Goal: Use online tool/utility: Use online tool/utility

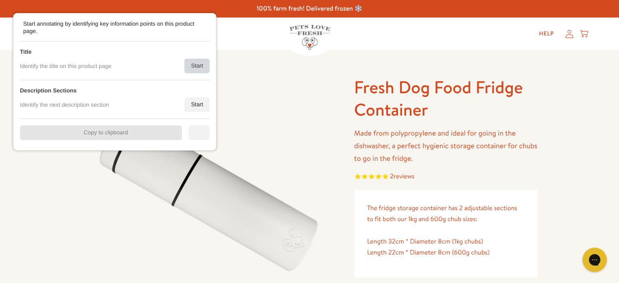
click at [196, 67] on div "Start" at bounding box center [196, 66] width 25 height 15
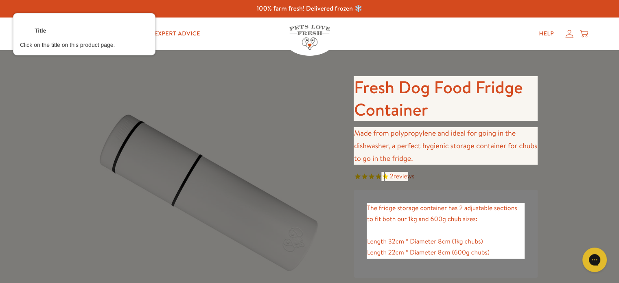
click at [415, 100] on div at bounding box center [445, 98] width 185 height 46
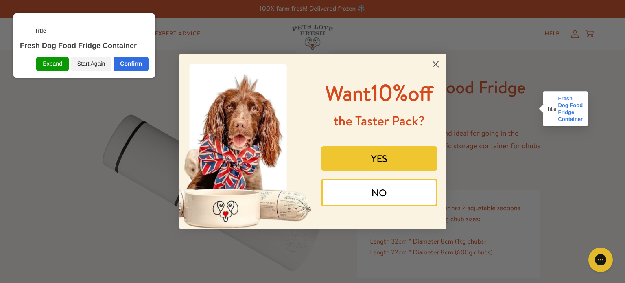
drag, startPoint x: 435, startPoint y: 60, endPoint x: 408, endPoint y: 75, distance: 31.1
click at [435, 60] on circle "Close dialog" at bounding box center [434, 63] width 13 height 13
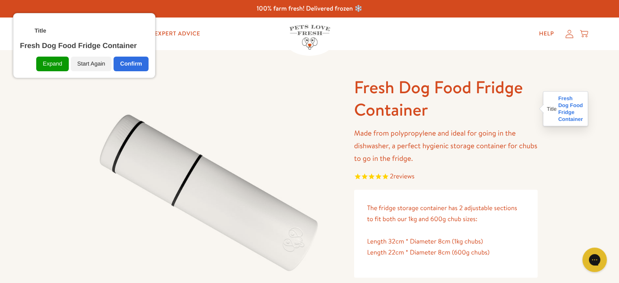
click at [140, 55] on div "Expand Start Again Confirm" at bounding box center [84, 60] width 129 height 21
click at [140, 60] on div "Confirm" at bounding box center [131, 64] width 35 height 15
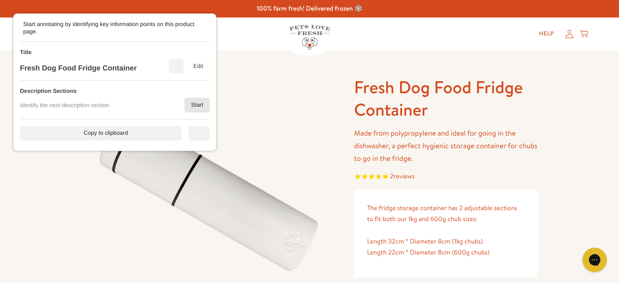
drag, startPoint x: 188, startPoint y: 99, endPoint x: 216, endPoint y: 115, distance: 32.8
click at [198, 107] on div "Start" at bounding box center [196, 105] width 25 height 15
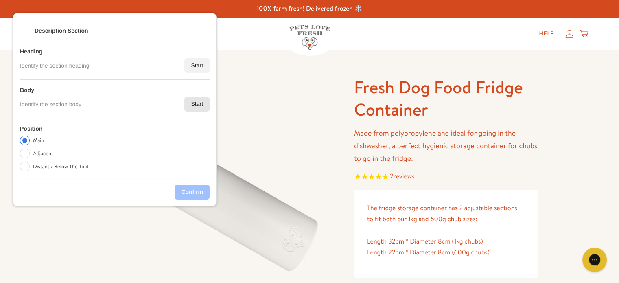
click at [199, 105] on div "Start" at bounding box center [196, 104] width 25 height 15
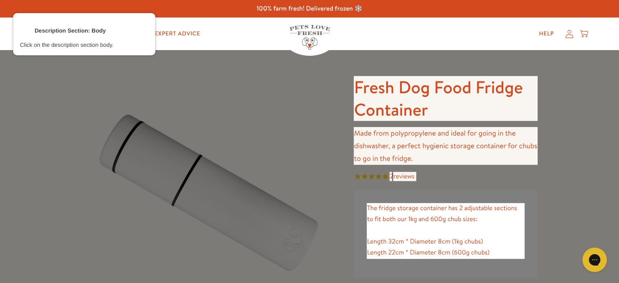
drag, startPoint x: 396, startPoint y: 148, endPoint x: 391, endPoint y: 148, distance: 5.3
click at [395, 148] on div at bounding box center [445, 145] width 185 height 39
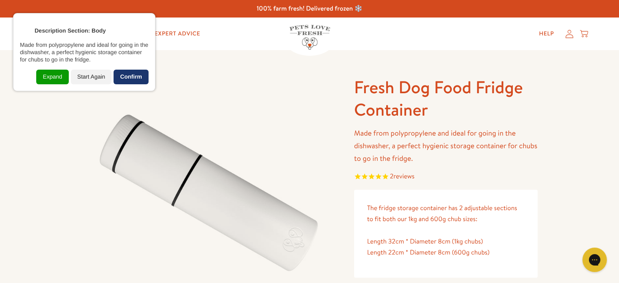
click at [140, 78] on div "Confirm" at bounding box center [131, 77] width 35 height 15
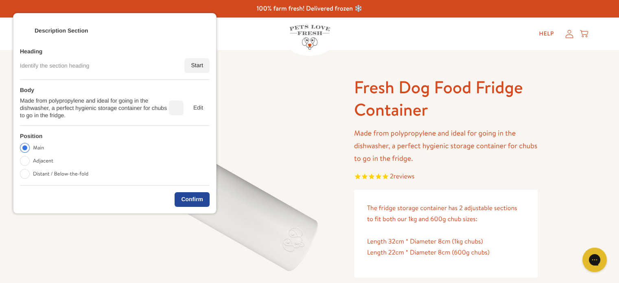
click at [183, 197] on div "Confirm" at bounding box center [192, 199] width 35 height 15
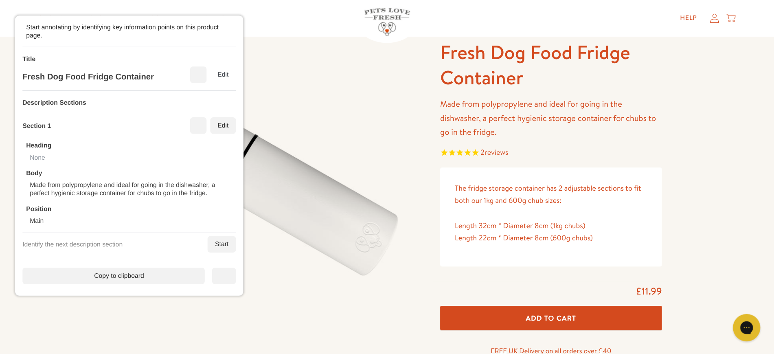
scroll to position [41, 0]
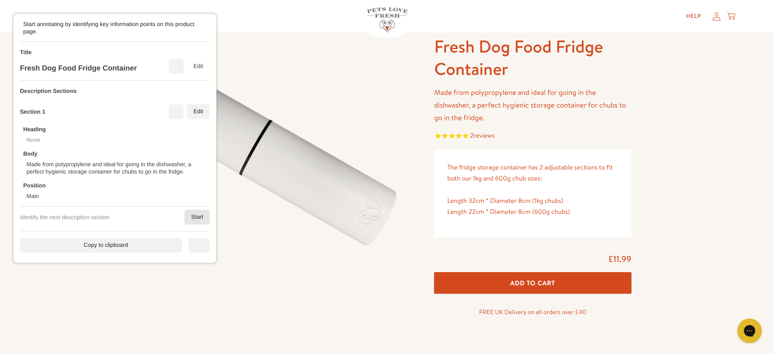
click at [197, 213] on div "Start" at bounding box center [196, 217] width 25 height 15
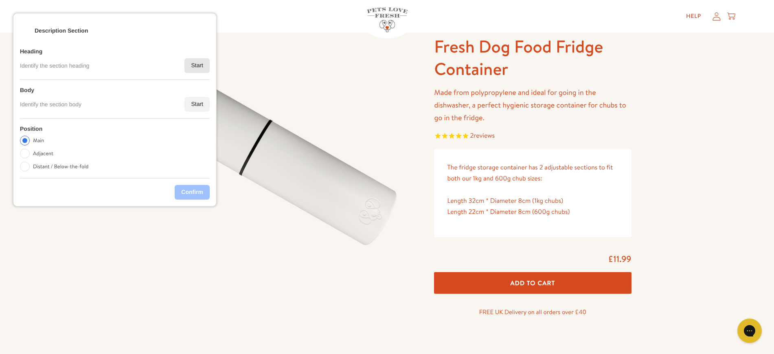
drag, startPoint x: 192, startPoint y: 59, endPoint x: 195, endPoint y: 62, distance: 4.6
click at [194, 61] on div "Start" at bounding box center [196, 65] width 25 height 15
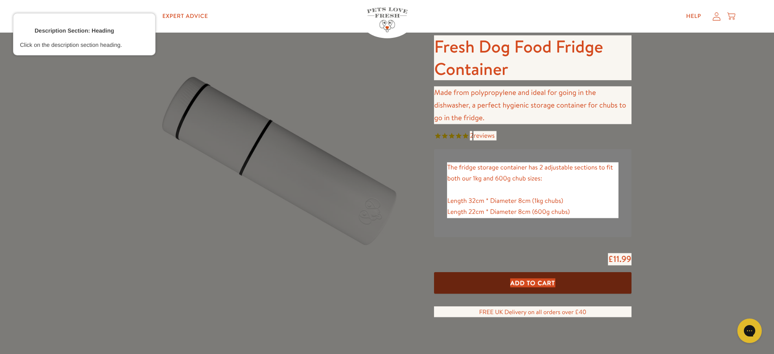
click at [488, 173] on div at bounding box center [532, 190] width 173 height 57
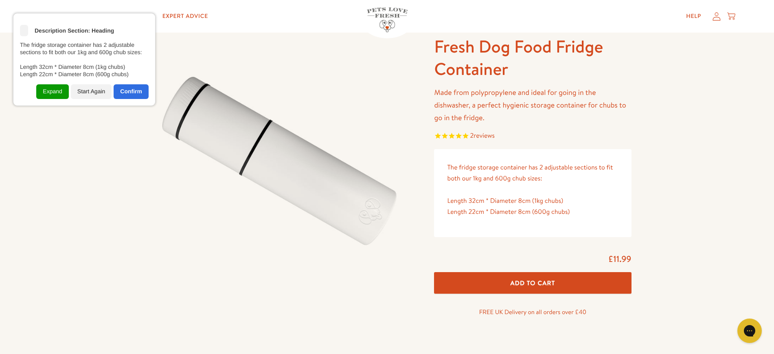
click at [24, 35] on div "<" at bounding box center [24, 31] width 8 height 8
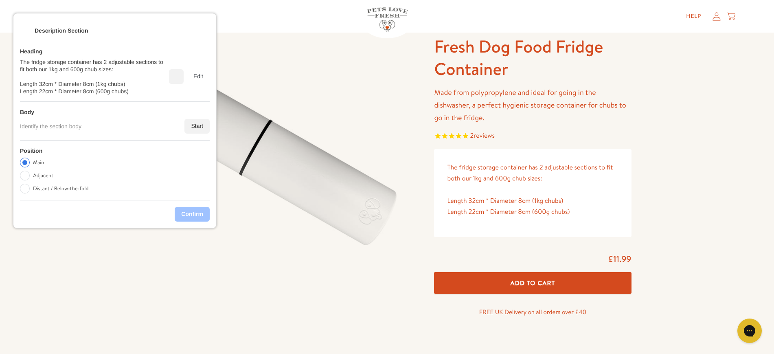
click at [169, 75] on div "The fridge storage container has 2 adjustable sections to fit both our 1kg and …" at bounding box center [94, 76] width 149 height 37
click at [179, 79] on div "Delete" at bounding box center [178, 76] width 7 height 7
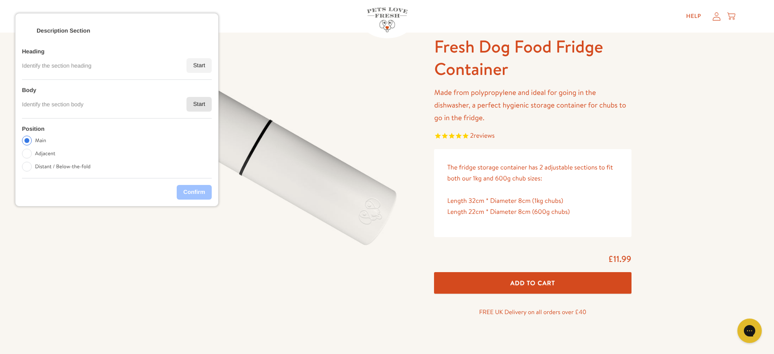
click at [205, 105] on div "Start" at bounding box center [198, 104] width 25 height 15
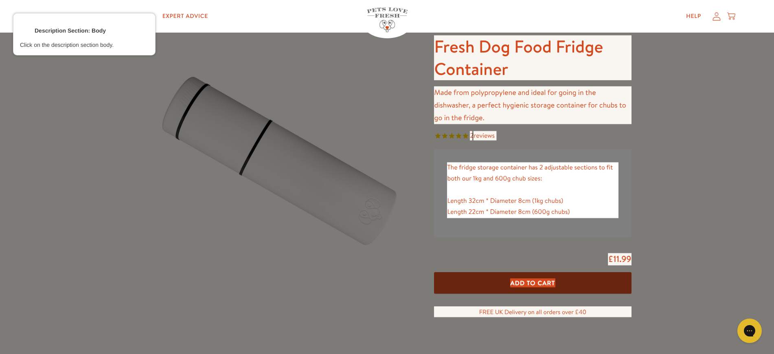
click at [467, 182] on div at bounding box center [532, 190] width 173 height 57
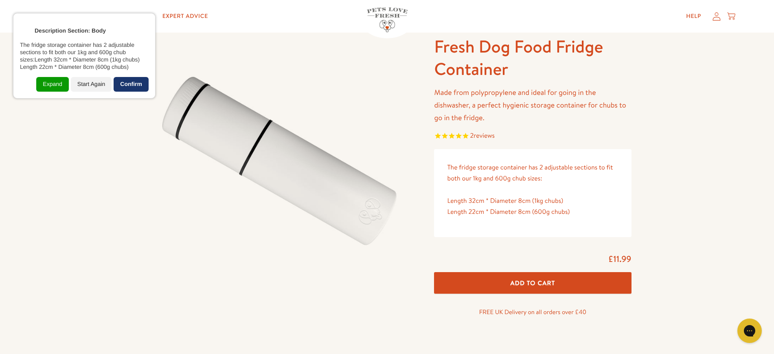
click at [138, 85] on div "Confirm" at bounding box center [131, 84] width 35 height 15
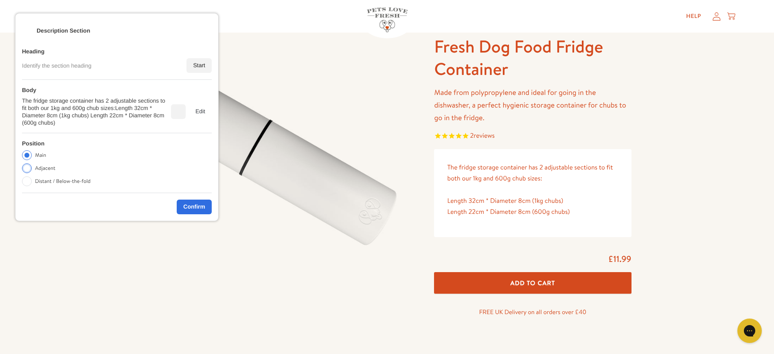
drag, startPoint x: 35, startPoint y: 166, endPoint x: 71, endPoint y: 181, distance: 38.5
click at [37, 168] on label "Adjacent" at bounding box center [45, 168] width 20 height 10
click at [32, 168] on input "Adjacent" at bounding box center [27, 168] width 10 height 10
radio input "true"
click at [197, 204] on div "Confirm" at bounding box center [195, 208] width 35 height 15
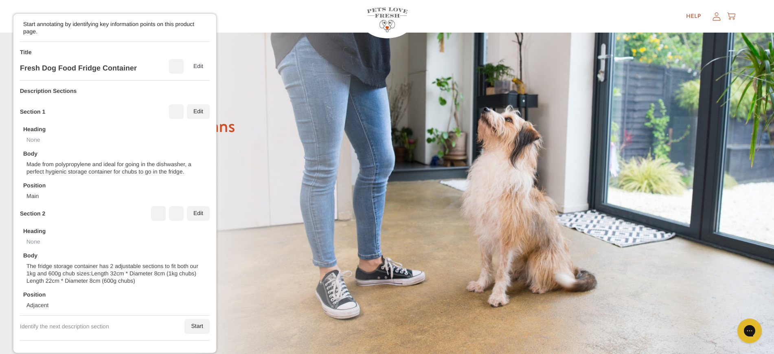
scroll to position [448, 0]
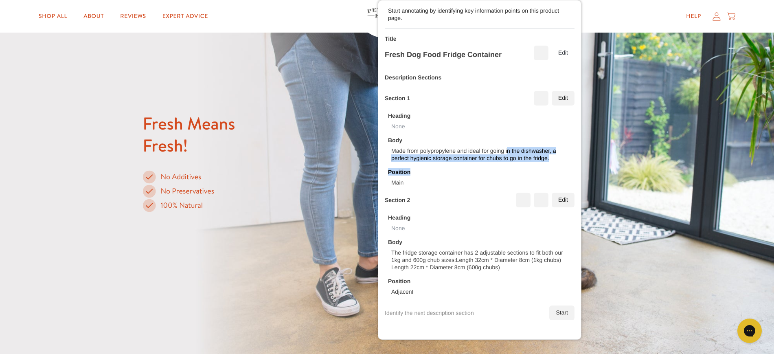
drag, startPoint x: 128, startPoint y: 183, endPoint x: 496, endPoint y: 153, distance: 369.0
click at [497, 153] on div "Heading None Body Made from polypropylene and ideal for going in the dishwasher…" at bounding box center [480, 145] width 190 height 81
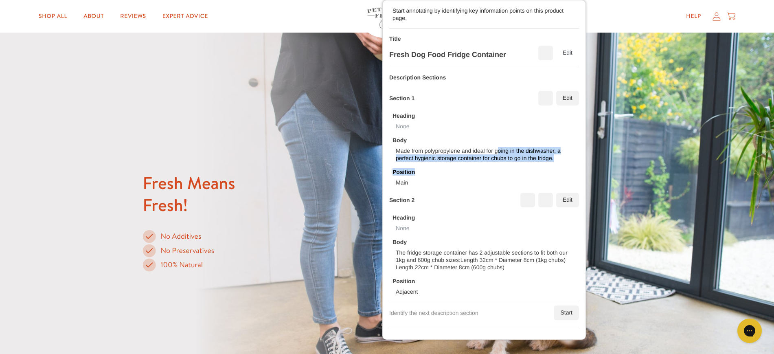
scroll to position [498, 0]
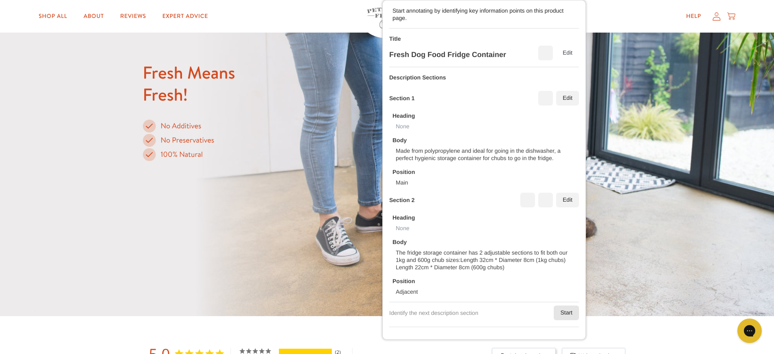
click at [560, 282] on div "Start" at bounding box center [565, 312] width 25 height 15
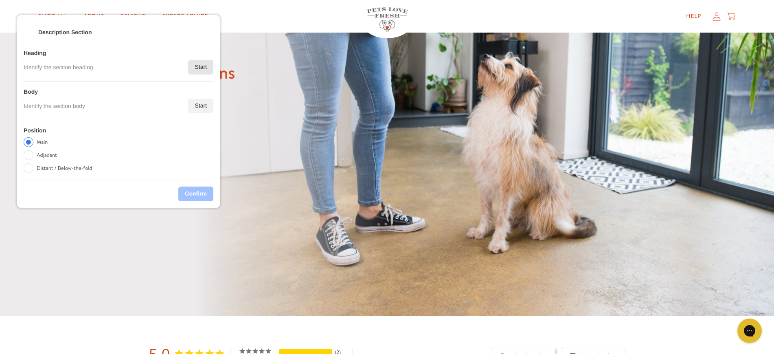
click at [193, 61] on div "Start" at bounding box center [200, 67] width 25 height 15
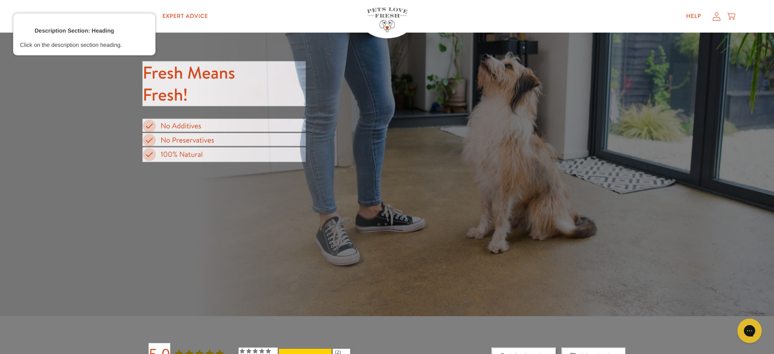
drag, startPoint x: 188, startPoint y: 82, endPoint x: 184, endPoint y: 84, distance: 4.2
click at [186, 83] on div at bounding box center [224, 84] width 164 height 46
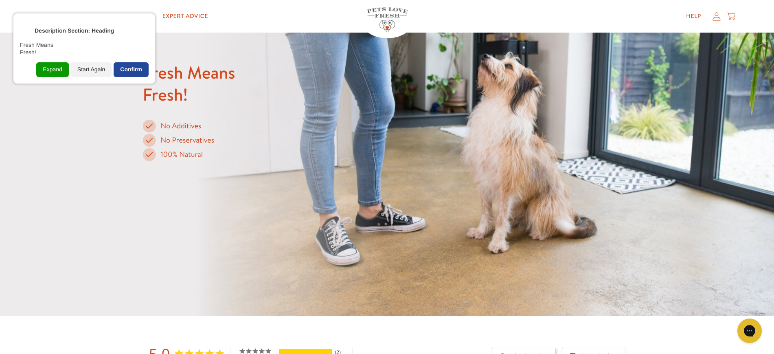
click at [127, 63] on div "Confirm" at bounding box center [131, 69] width 35 height 15
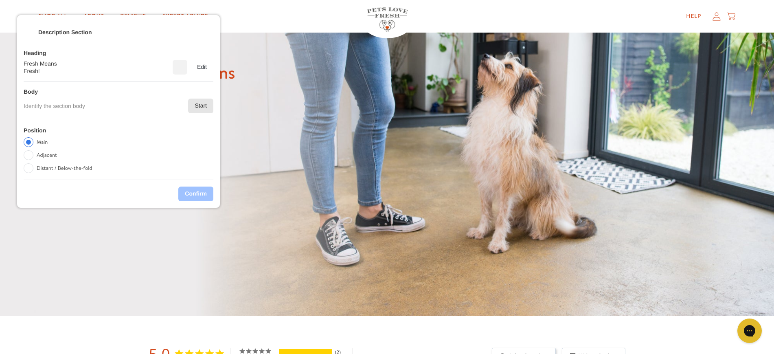
click at [189, 100] on div "Start" at bounding box center [200, 105] width 25 height 15
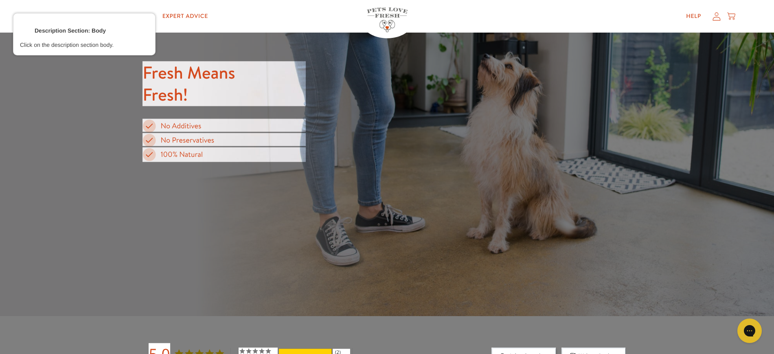
click at [185, 127] on div at bounding box center [224, 126] width 164 height 16
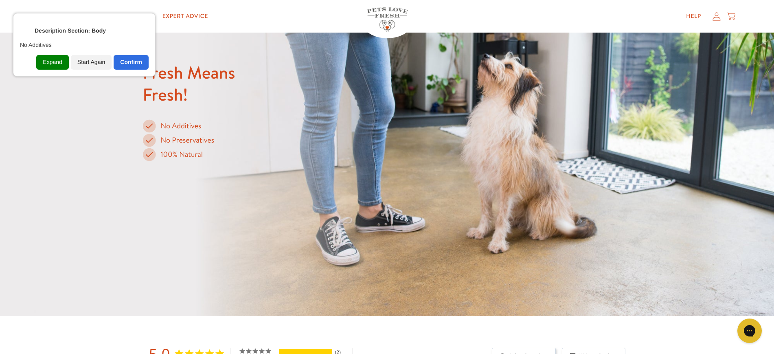
click at [57, 63] on div "Expand" at bounding box center [52, 62] width 32 height 15
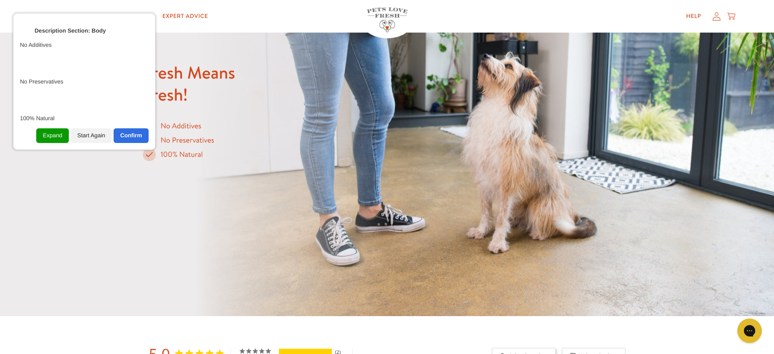
click at [128, 133] on div "Confirm" at bounding box center [131, 135] width 35 height 15
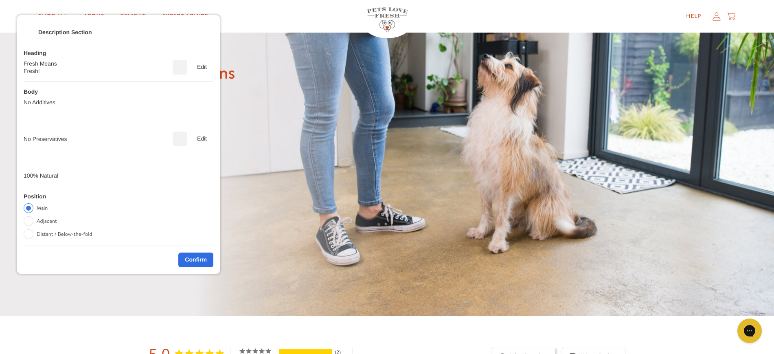
click at [55, 233] on label "Distant / Below-the-fold" at bounding box center [64, 234] width 55 height 10
click at [33, 233] on input "Distant / Below-the-fold" at bounding box center [29, 234] width 10 height 10
radio input "true"
click at [193, 262] on div "Confirm" at bounding box center [195, 259] width 35 height 15
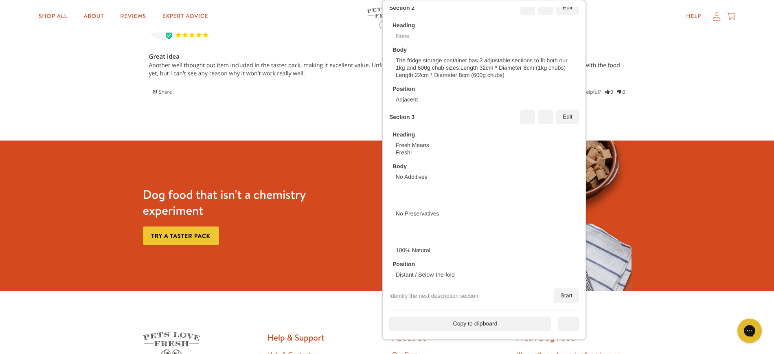
scroll to position [1211, 0]
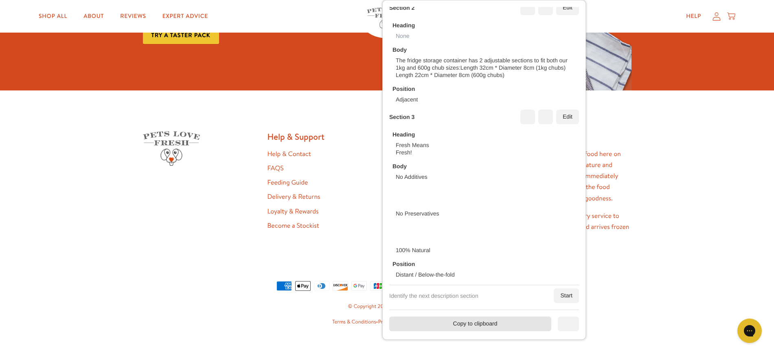
drag, startPoint x: 487, startPoint y: 323, endPoint x: 472, endPoint y: 318, distance: 15.4
click at [487, 282] on div "Copy to clipboard" at bounding box center [470, 323] width 162 height 15
